Goal: Browse casually: Explore the website without a specific task or goal

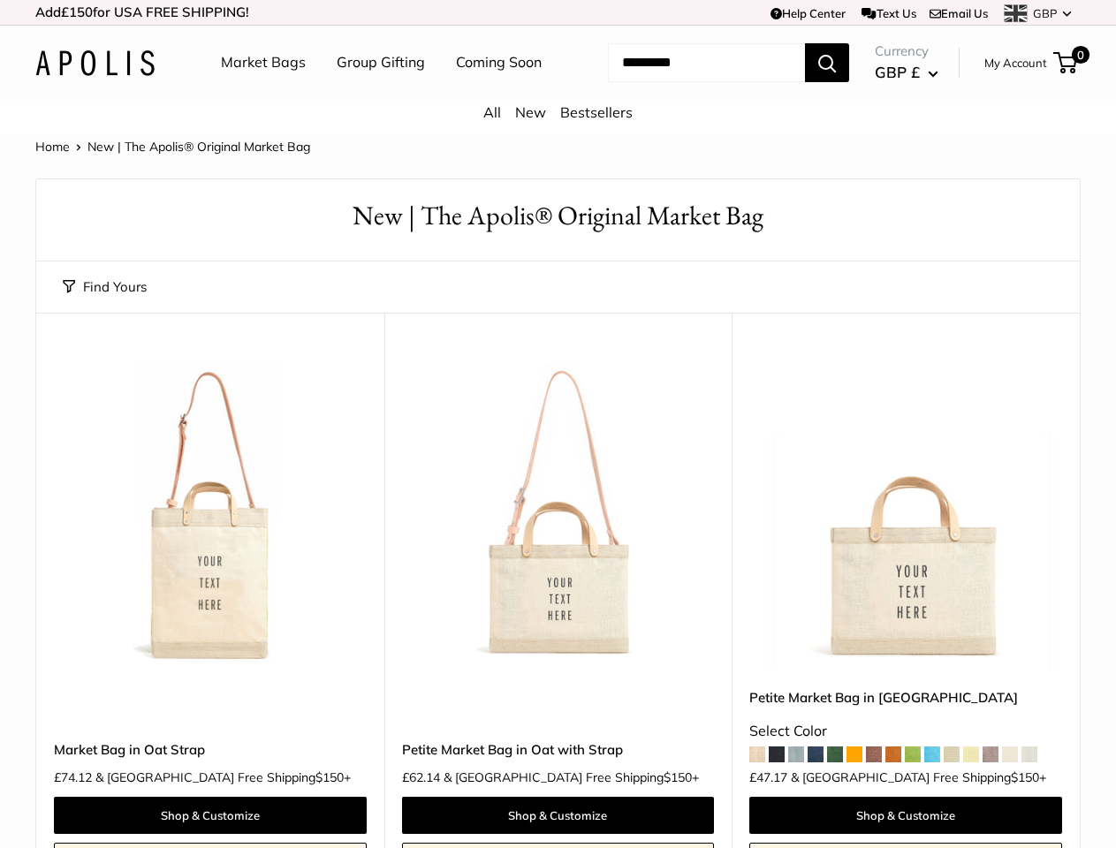
click at [558, 12] on td "Help Center Text Us Email Us *** *** *** *** *** *** *** *** *** *** *** GBP US…" at bounding box center [771, 12] width 619 height 25
click at [558, 91] on nav "Market Bags Group Gifting Coming Soon" at bounding box center [397, 62] width 422 height 57
click at [377, 91] on ul "Market Bags Group Gifting Coming Soon" at bounding box center [397, 62] width 352 height 57
click at [686, 82] on input "Search..." at bounding box center [706, 62] width 197 height 39
click at [104, 300] on button "Find Yours" at bounding box center [105, 287] width 84 height 25
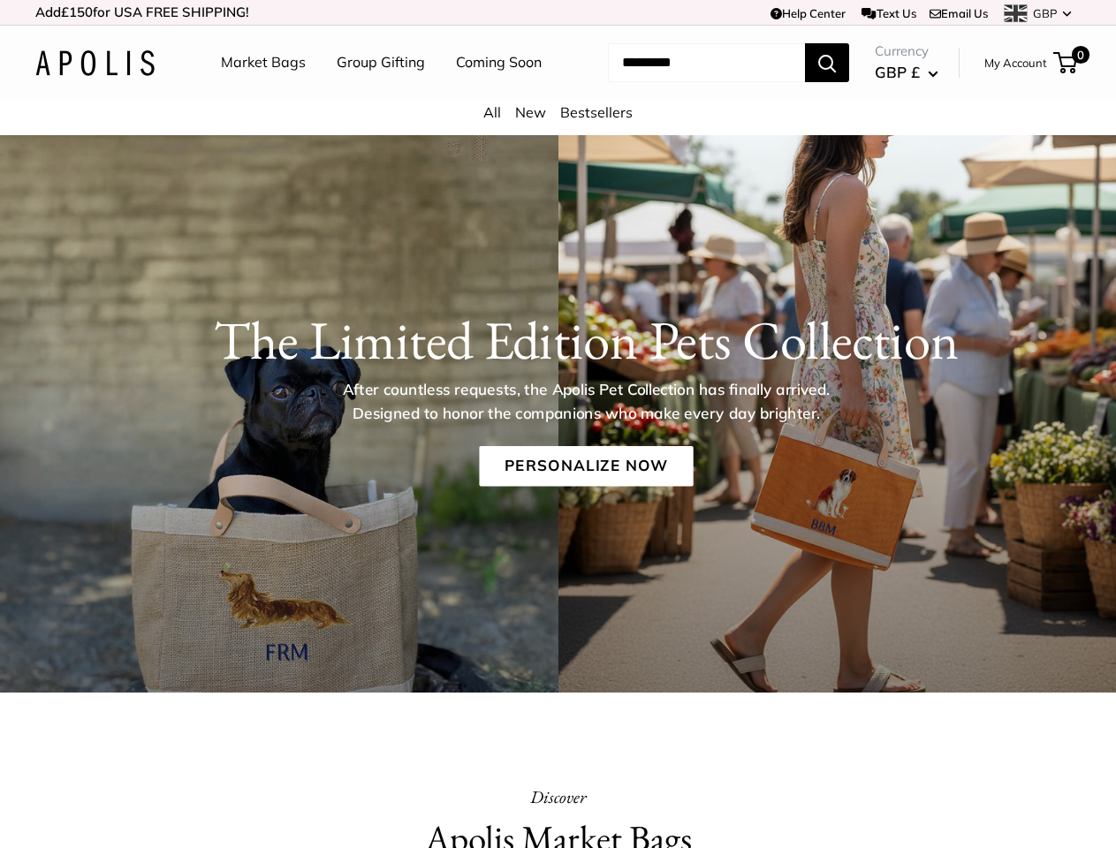
click at [558, 424] on p "After countless requests, the Apolis Pet Collection has finally arrived. Design…" at bounding box center [586, 401] width 546 height 47
click at [558, 12] on td "Help Center Text Us Email Us *** *** *** *** *** *** *** *** *** *** *** GBP US…" at bounding box center [771, 12] width 619 height 25
click at [558, 91] on nav "Market Bags Group Gifting Coming Soon" at bounding box center [397, 62] width 422 height 57
click at [377, 91] on ul "Market Bags Group Gifting Coming Soon" at bounding box center [397, 62] width 352 height 57
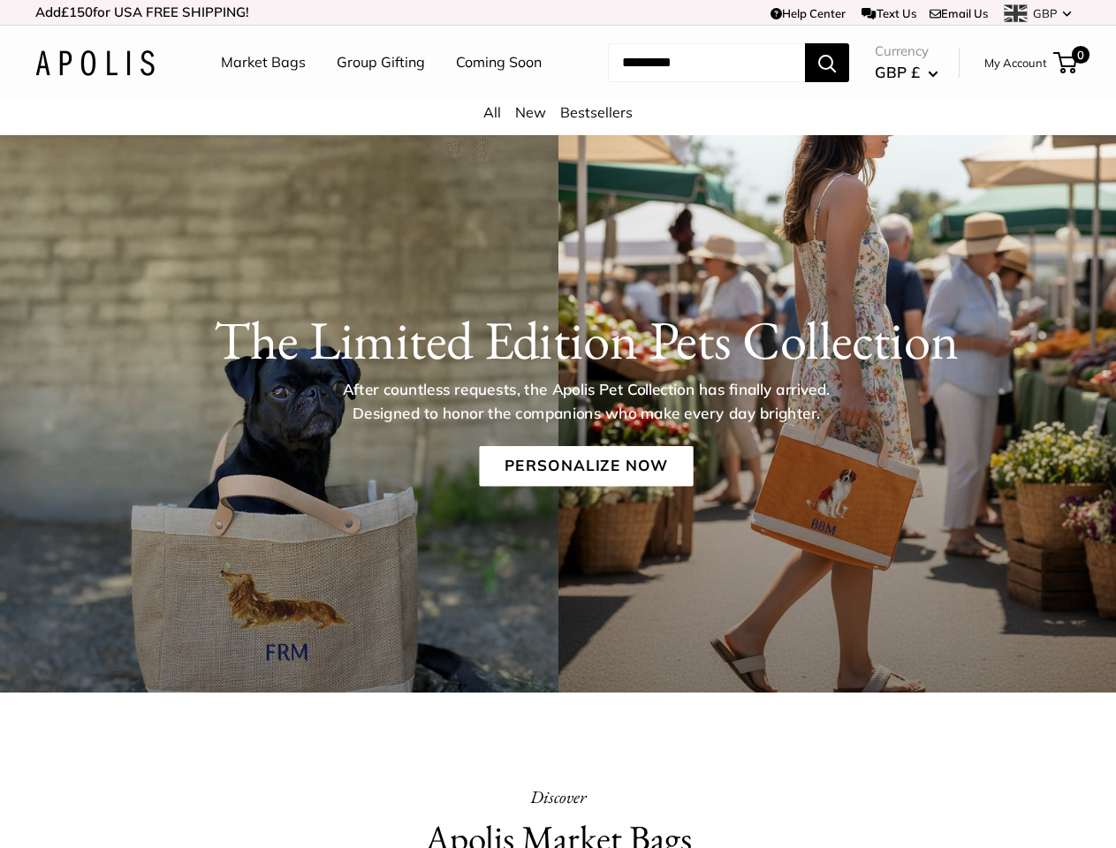
click at [686, 82] on input "Search..." at bounding box center [706, 62] width 197 height 39
click at [558, 425] on p "After countless requests, the Apolis Pet Collection has finally arrived. Design…" at bounding box center [586, 401] width 546 height 47
